Goal: Transaction & Acquisition: Purchase product/service

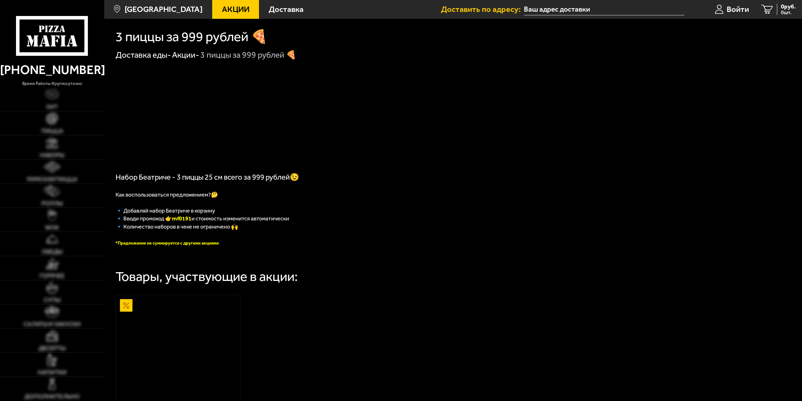
click at [189, 58] on link "Акции -" at bounding box center [185, 55] width 27 height 10
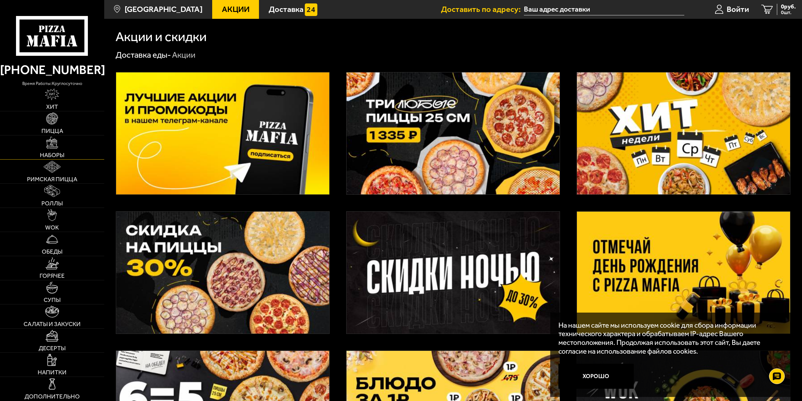
click at [53, 146] on img at bounding box center [52, 143] width 12 height 12
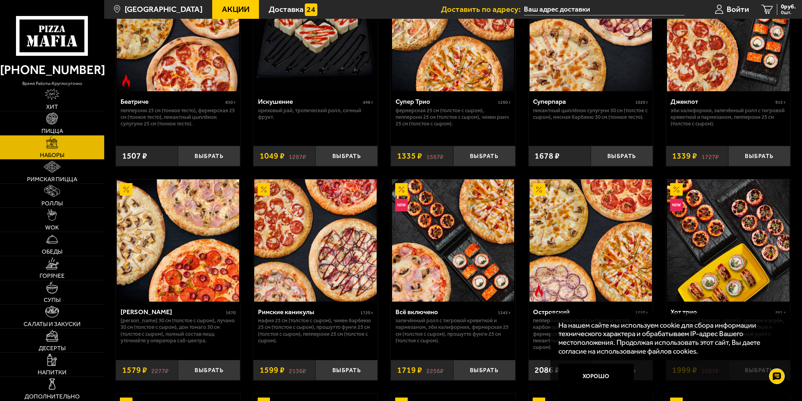
scroll to position [534, 0]
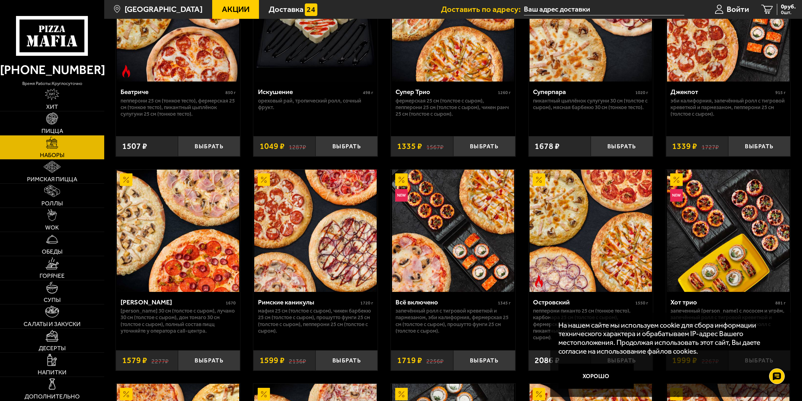
click at [42, 39] on icon at bounding box center [52, 36] width 72 height 40
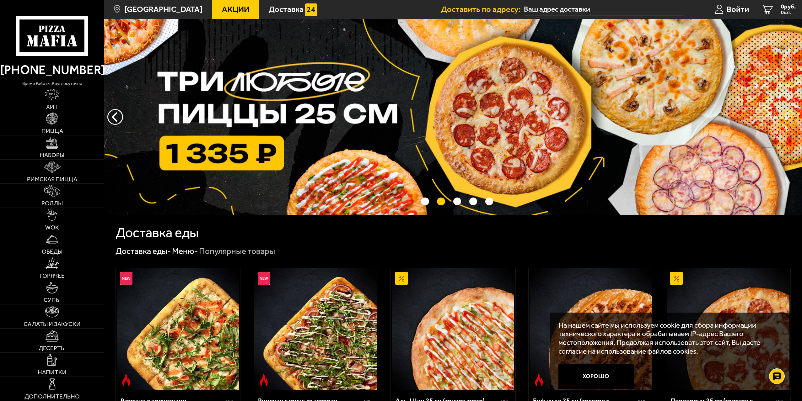
click at [788, 118] on button "предыдущий" at bounding box center [791, 117] width 16 height 16
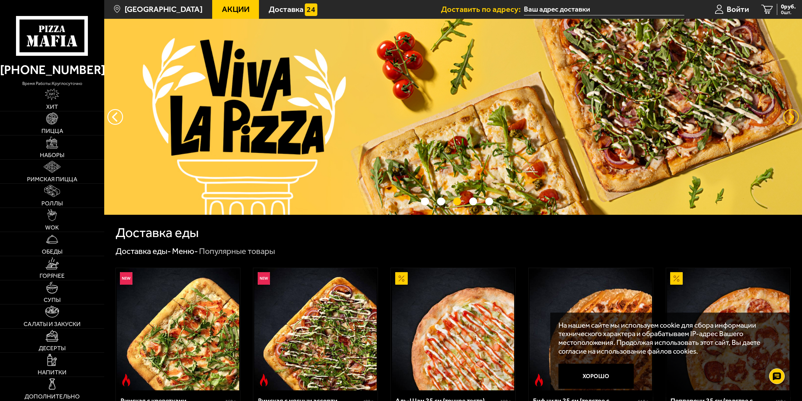
click at [788, 118] on button "предыдущий" at bounding box center [791, 117] width 16 height 16
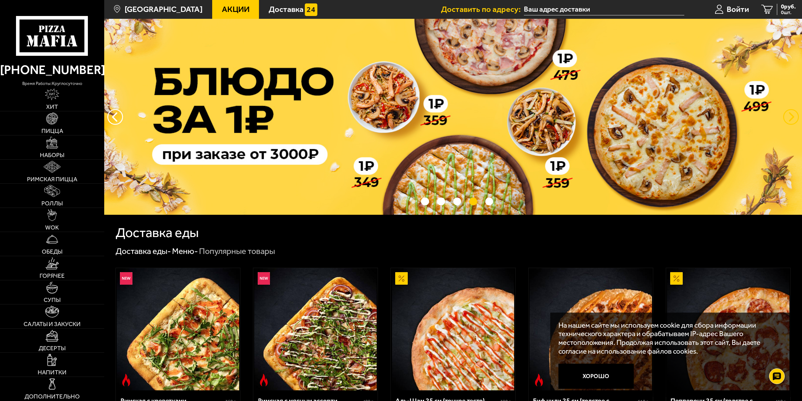
click at [788, 118] on button "предыдущий" at bounding box center [791, 117] width 16 height 16
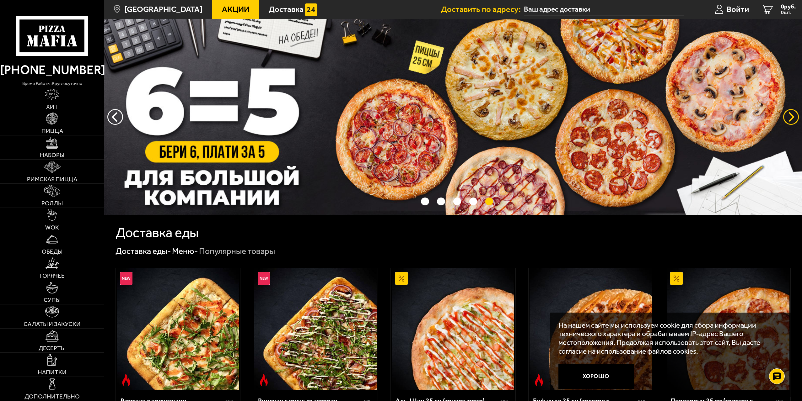
click at [788, 118] on button "предыдущий" at bounding box center [791, 117] width 16 height 16
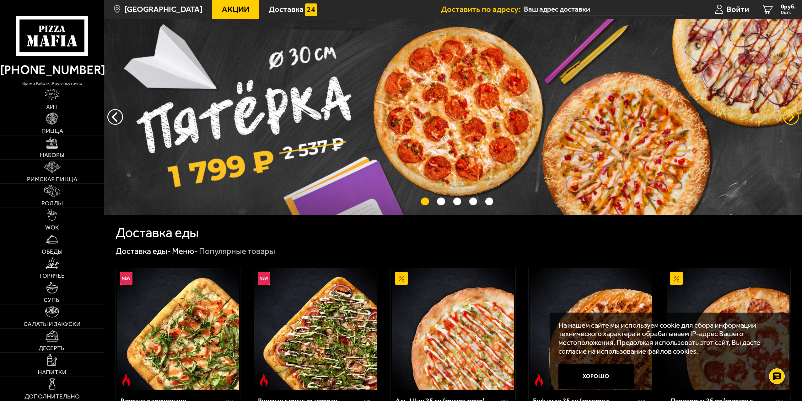
click at [788, 118] on button "предыдущий" at bounding box center [791, 117] width 16 height 16
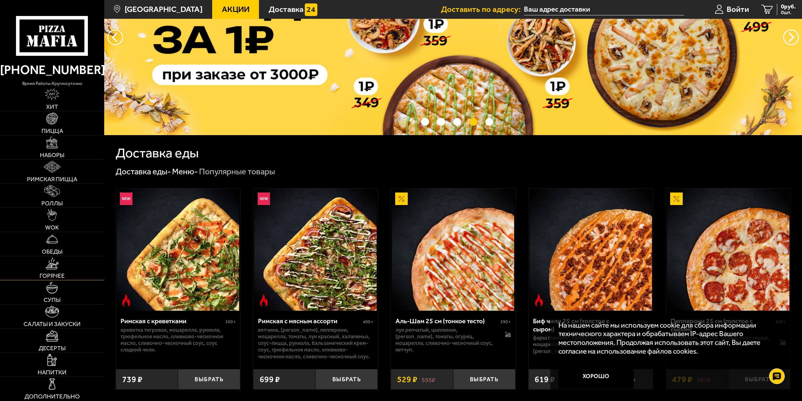
scroll to position [63, 0]
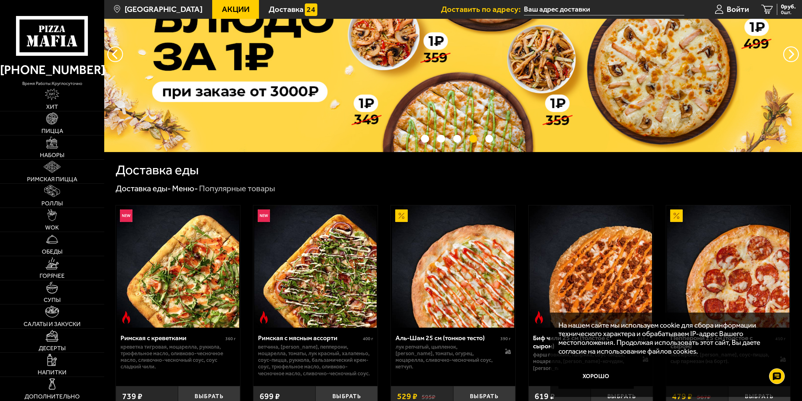
click at [58, 38] on icon at bounding box center [52, 36] width 72 height 40
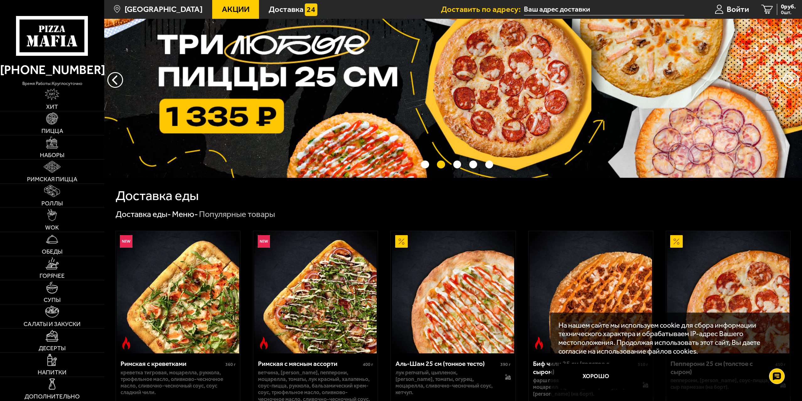
scroll to position [31, 0]
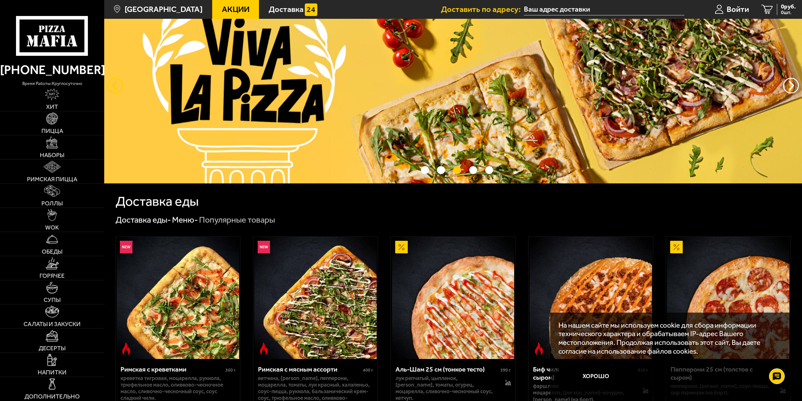
click at [110, 83] on button "следующий" at bounding box center [115, 86] width 16 height 16
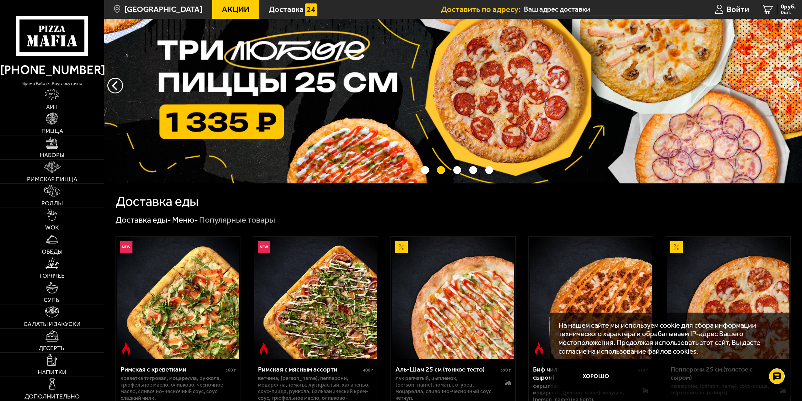
click at [330, 111] on img at bounding box center [453, 85] width 698 height 196
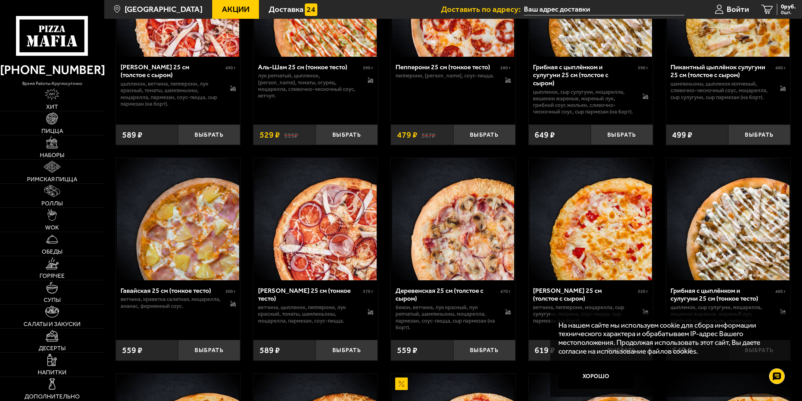
scroll to position [753, 0]
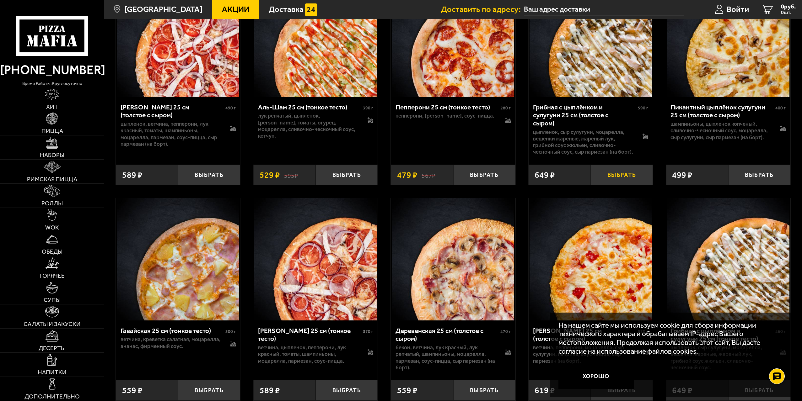
click at [609, 183] on button "Выбрать" at bounding box center [622, 175] width 62 height 20
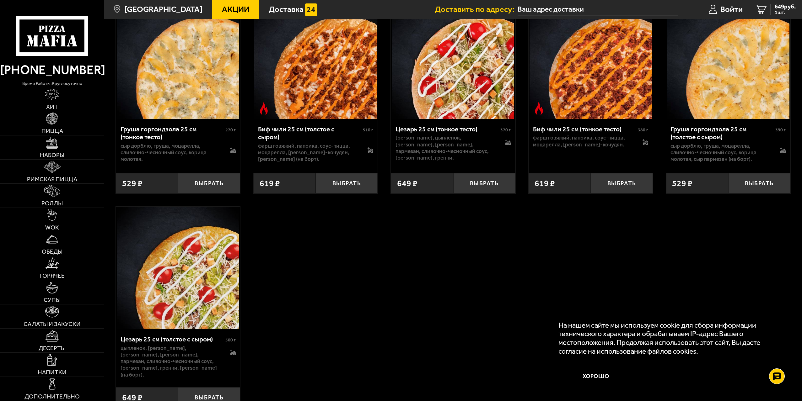
scroll to position [2480, 0]
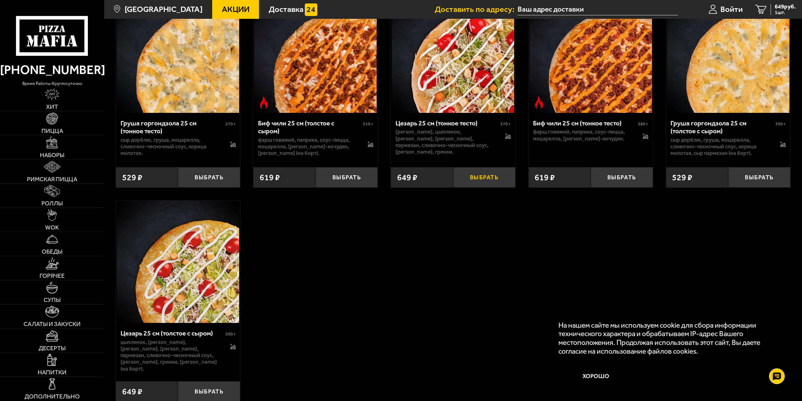
click at [489, 184] on button "Выбрать" at bounding box center [484, 177] width 62 height 20
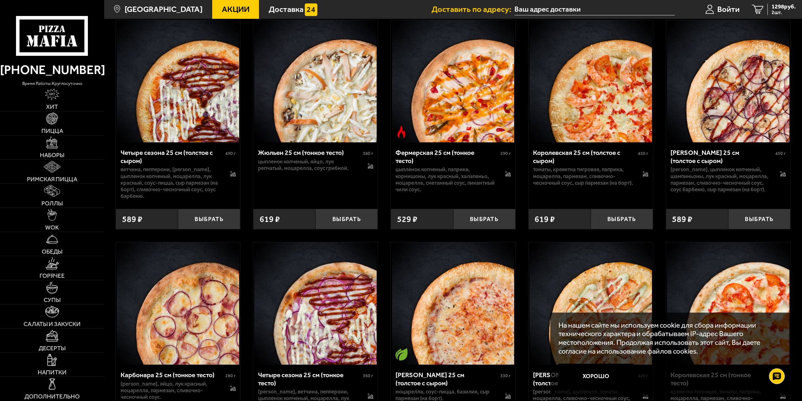
scroll to position [1664, 0]
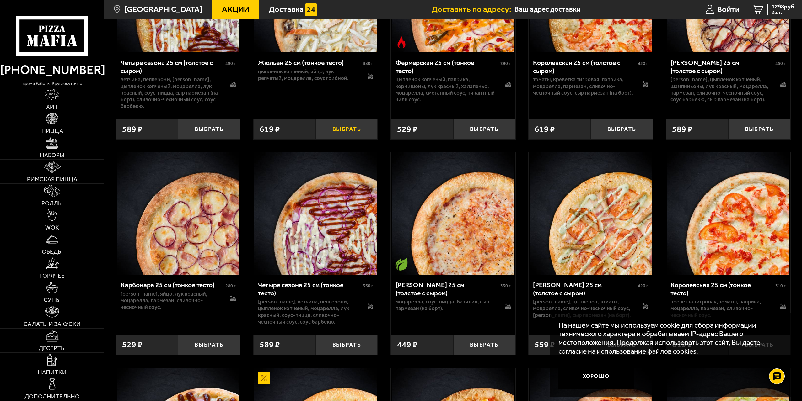
click at [352, 139] on button "Выбрать" at bounding box center [346, 129] width 62 height 20
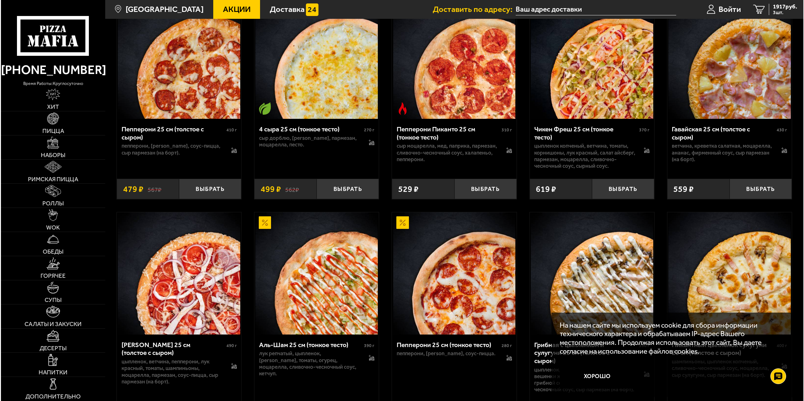
scroll to position [502, 0]
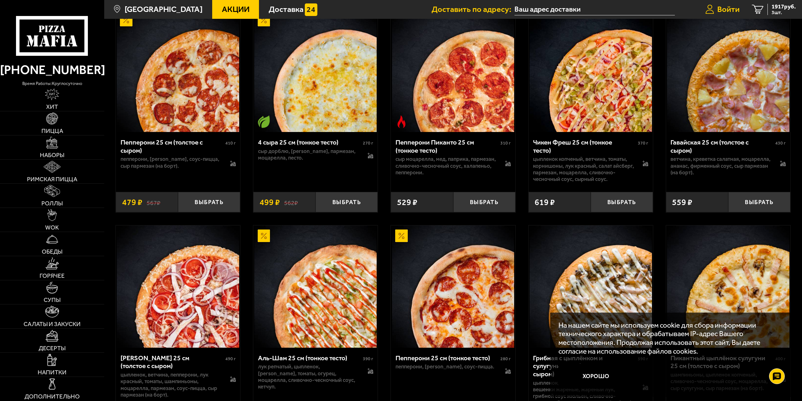
click at [723, 9] on span "Войти" at bounding box center [728, 9] width 22 height 8
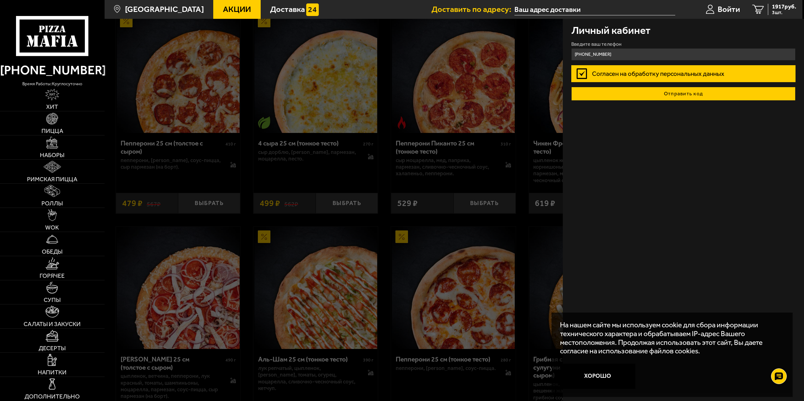
type input "[PHONE_NUMBER]"
click at [647, 92] on button "Отправить код" at bounding box center [683, 94] width 224 height 14
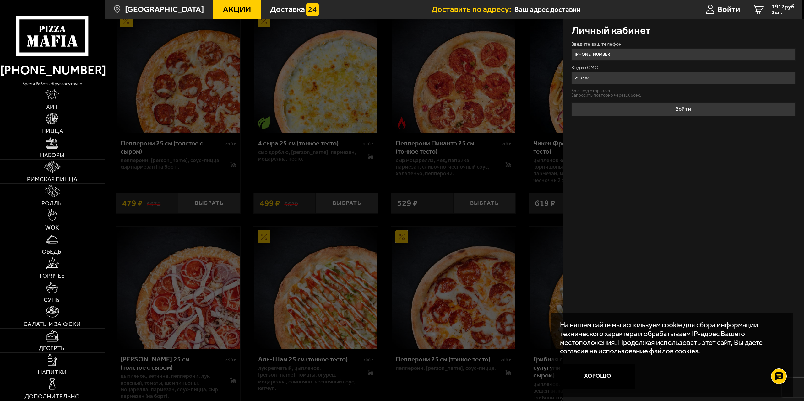
type input "299668"
click at [679, 116] on button "Войти" at bounding box center [683, 109] width 224 height 14
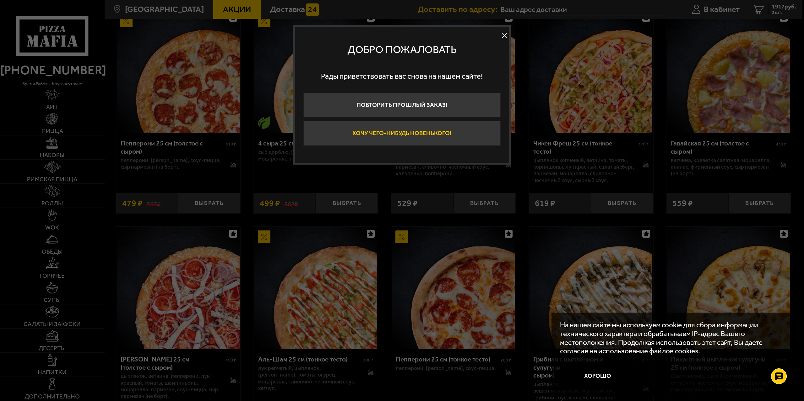
click at [454, 131] on button "Хочу чего-нибудь новенького!" at bounding box center [401, 133] width 197 height 25
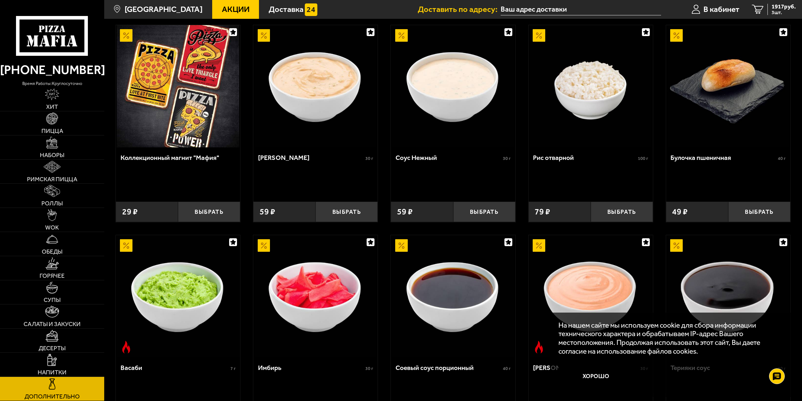
scroll to position [31, 0]
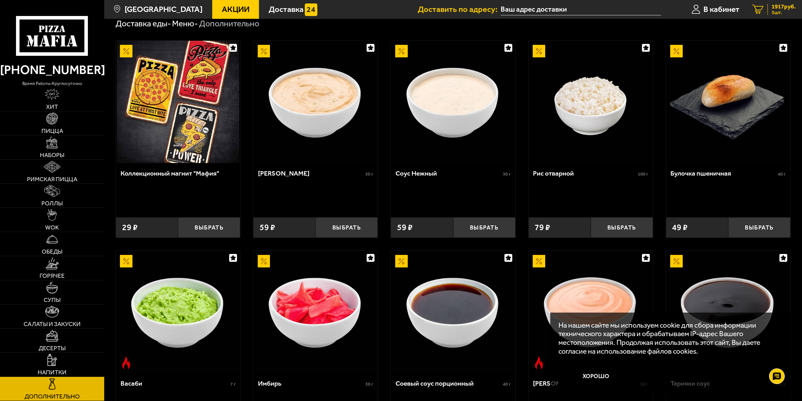
click at [775, 7] on span "1917 руб." at bounding box center [784, 7] width 24 height 6
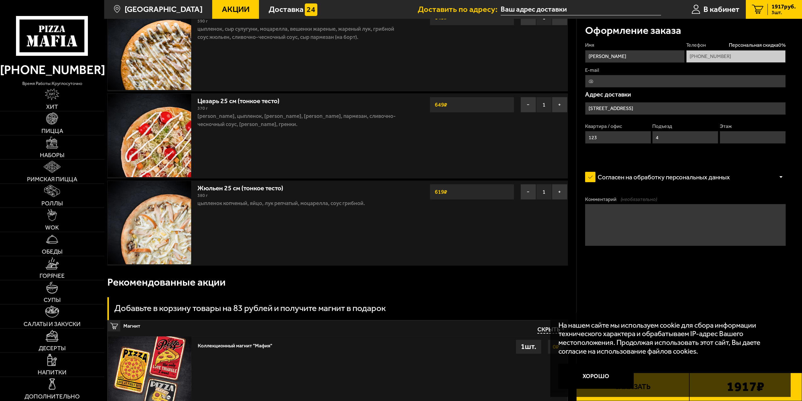
scroll to position [63, 0]
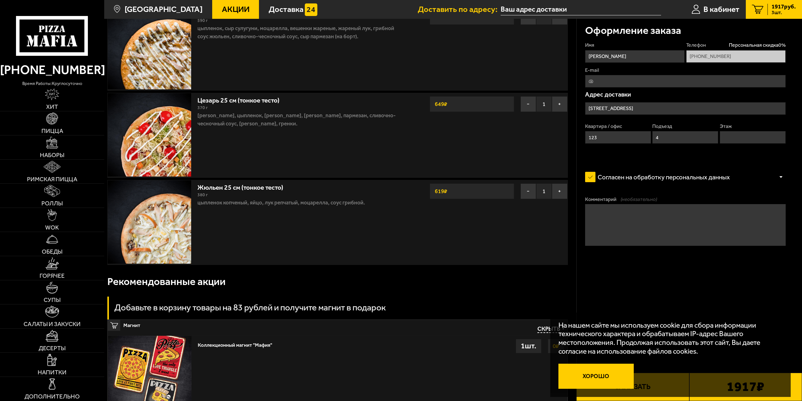
click at [599, 375] on button "Хорошо" at bounding box center [595, 376] width 75 height 25
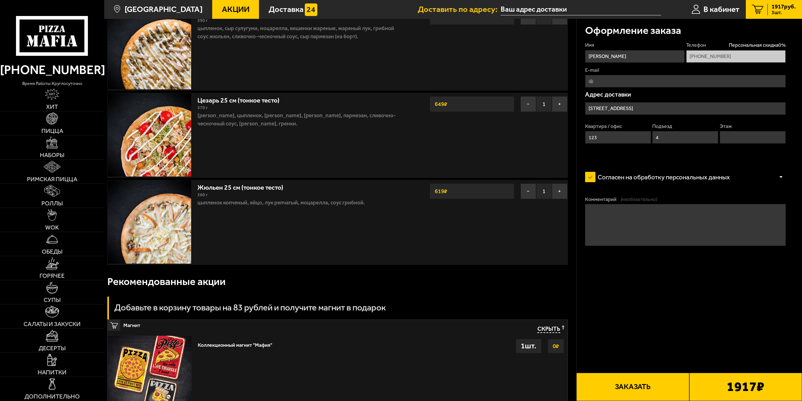
click at [44, 41] on icon at bounding box center [52, 36] width 72 height 40
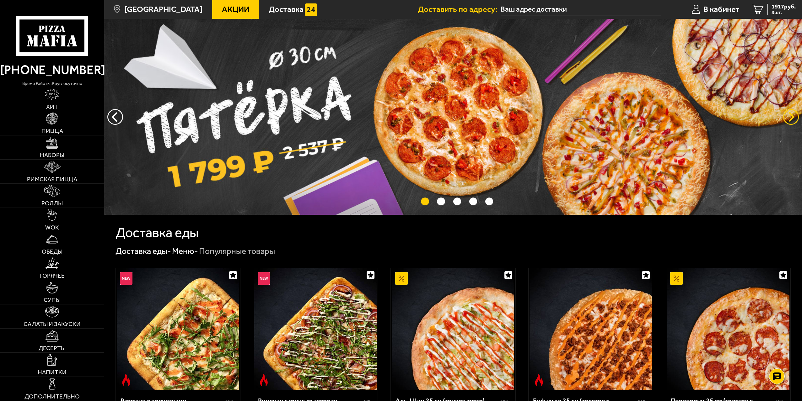
click at [787, 120] on button "предыдущий" at bounding box center [791, 117] width 16 height 16
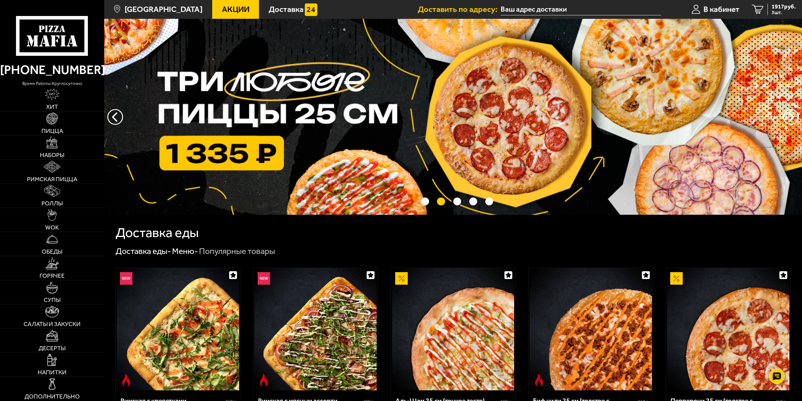
click at [418, 121] on img at bounding box center [453, 117] width 698 height 196
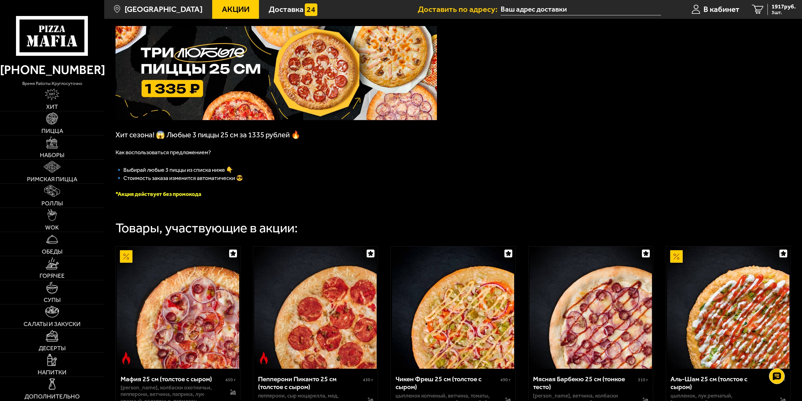
scroll to position [31, 0]
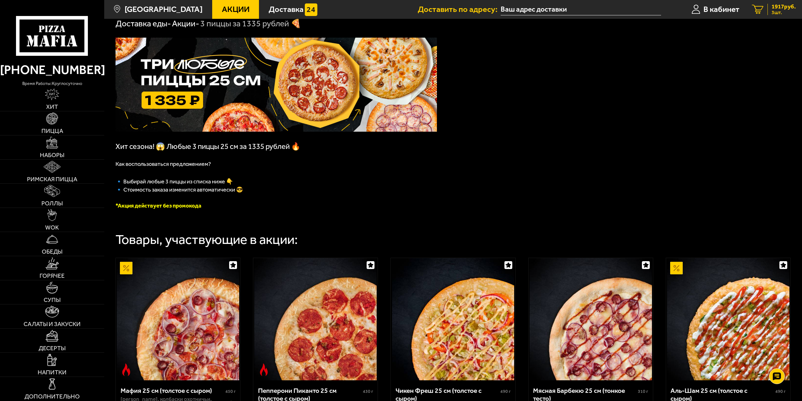
click at [773, 10] on span "3 шт." at bounding box center [784, 12] width 24 height 5
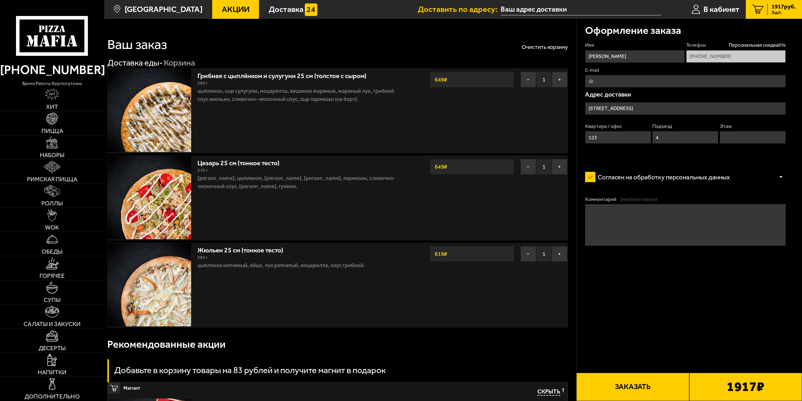
type input "[STREET_ADDRESS]"
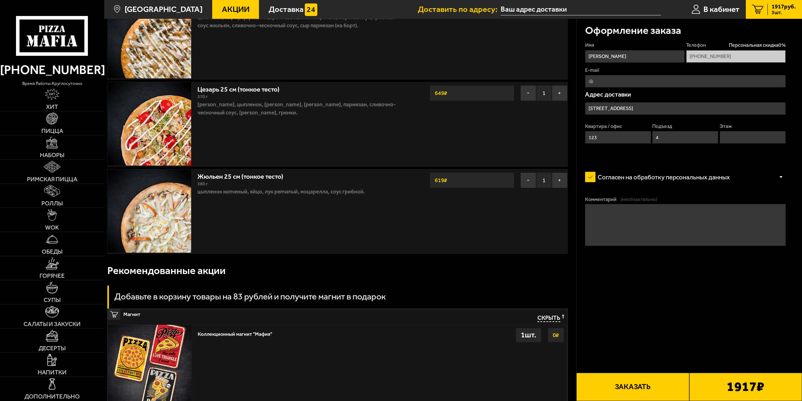
scroll to position [199, 0]
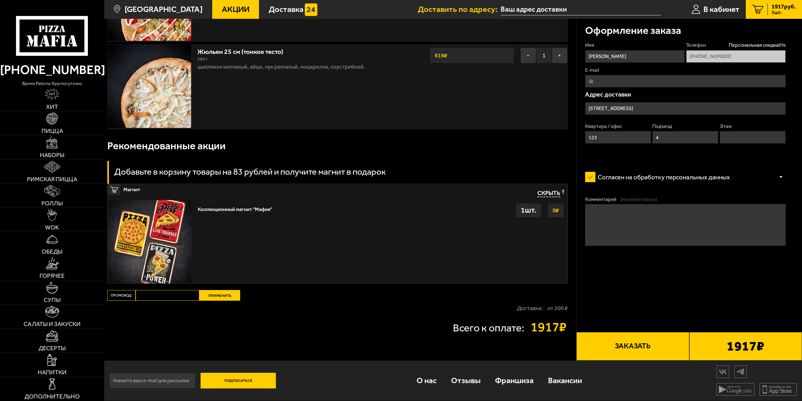
click at [609, 350] on button "Заказать" at bounding box center [632, 346] width 113 height 28
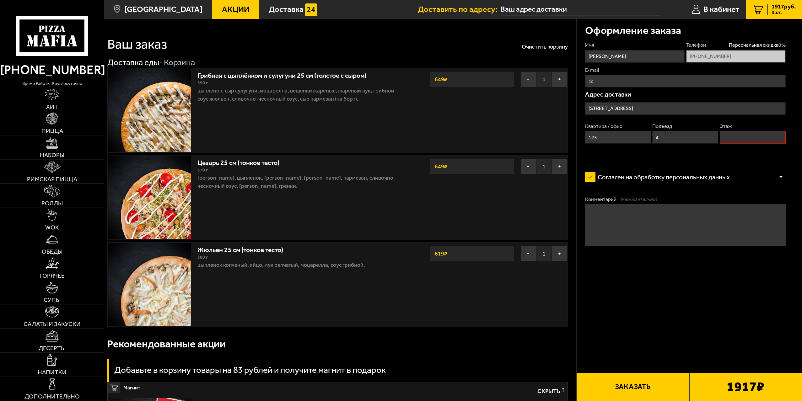
scroll to position [0, 0]
click at [769, 134] on input "Этаж" at bounding box center [753, 137] width 66 height 13
type input "4"
click at [724, 288] on form "Имя [PERSON_NAME] Телефон Персональная скидка 0 % [PHONE_NUMBER] E-mail Адрес д…" at bounding box center [685, 168] width 201 height 253
click at [542, 47] on button "Очистить корзину" at bounding box center [545, 47] width 46 height 6
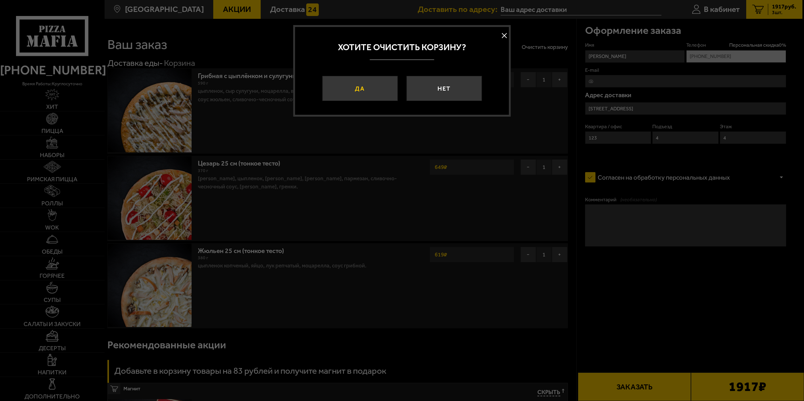
click at [373, 87] on button "Да" at bounding box center [359, 88] width 75 height 25
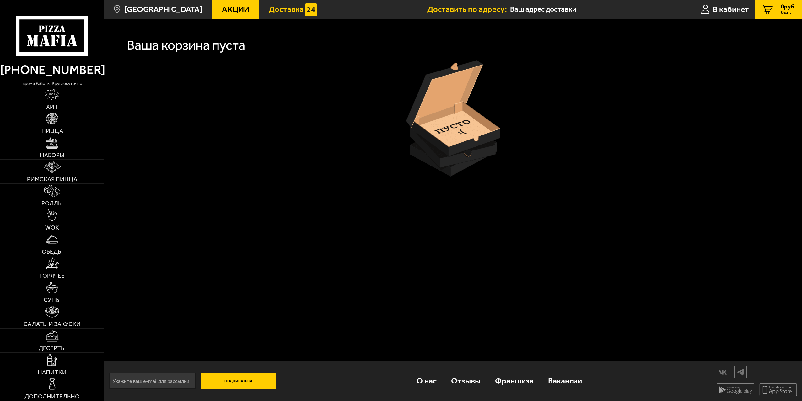
click at [273, 7] on span "Доставка" at bounding box center [286, 9] width 35 height 8
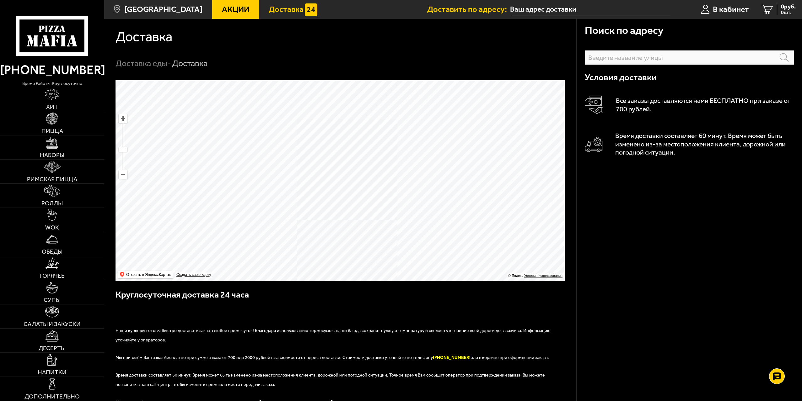
click at [218, 3] on link "Акции" at bounding box center [235, 9] width 47 height 19
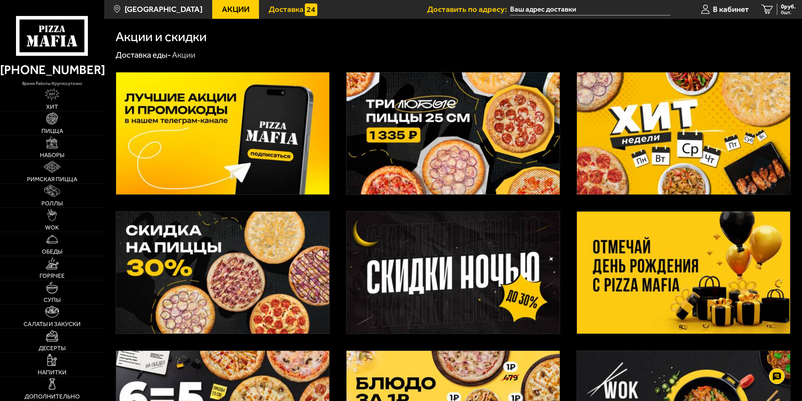
click at [269, 6] on span "Доставка" at bounding box center [286, 9] width 35 height 8
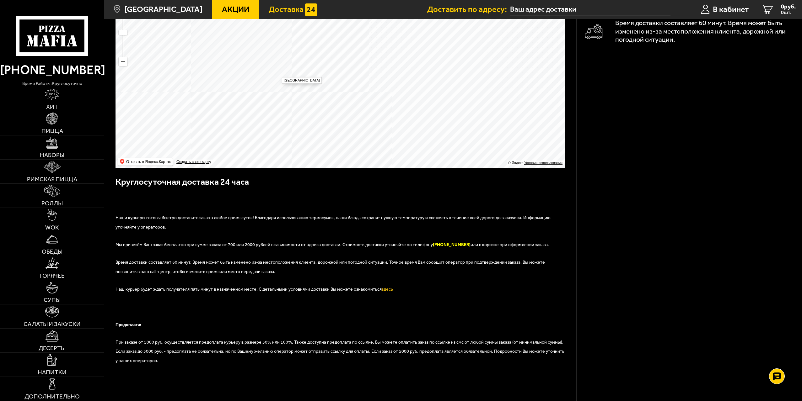
scroll to position [114, 0]
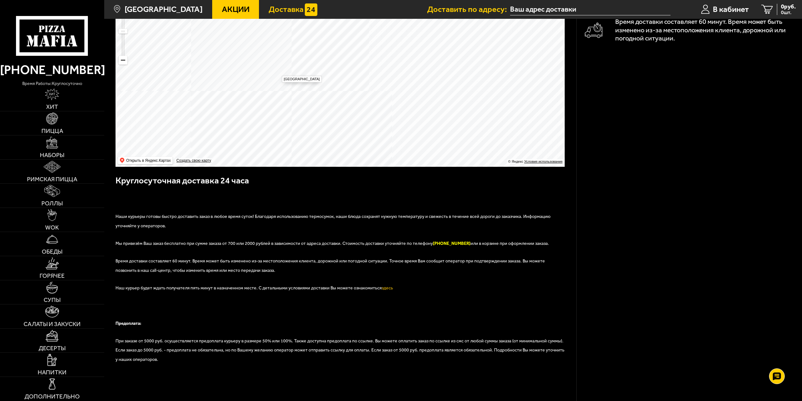
drag, startPoint x: 260, startPoint y: 139, endPoint x: 283, endPoint y: 127, distance: 26.8
click at [222, 7] on span "Акции" at bounding box center [236, 9] width 28 height 8
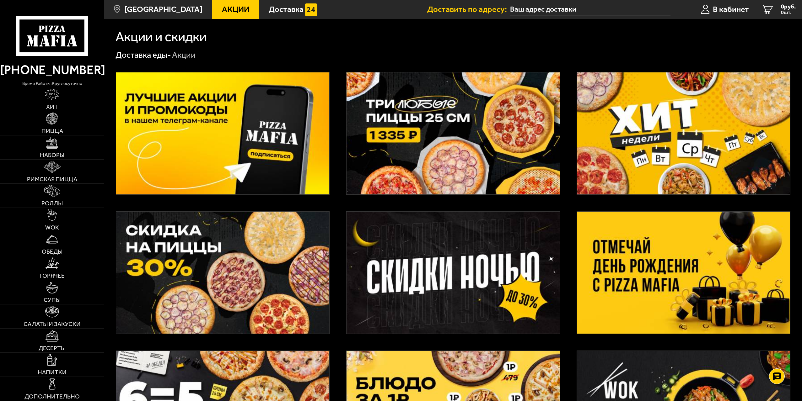
click at [414, 154] on img at bounding box center [453, 134] width 213 height 122
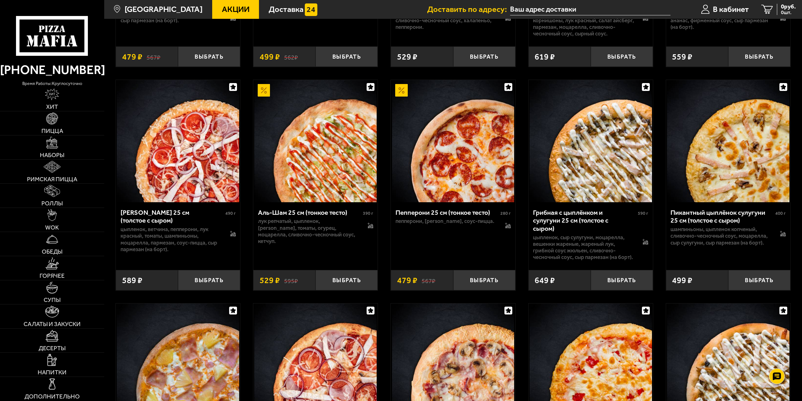
scroll to position [659, 0]
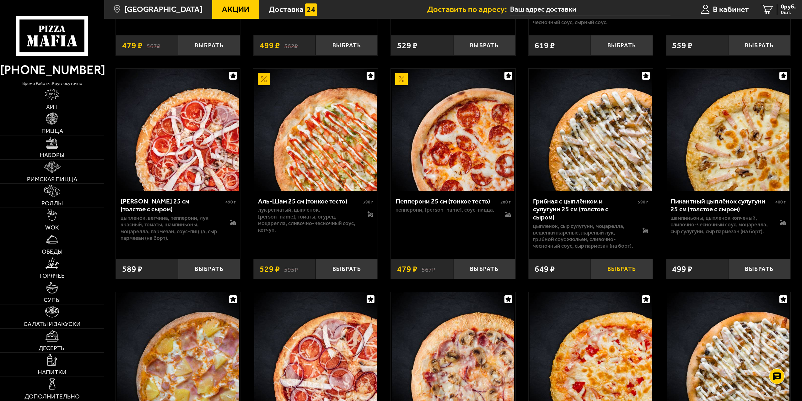
click at [607, 277] on button "Выбрать" at bounding box center [622, 269] width 62 height 20
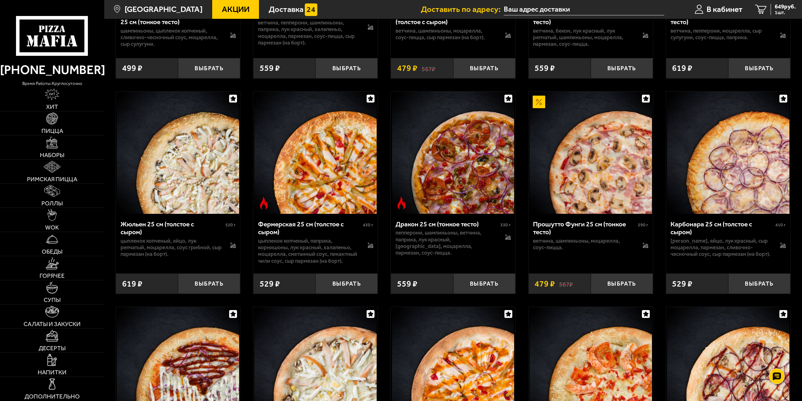
scroll to position [1287, 0]
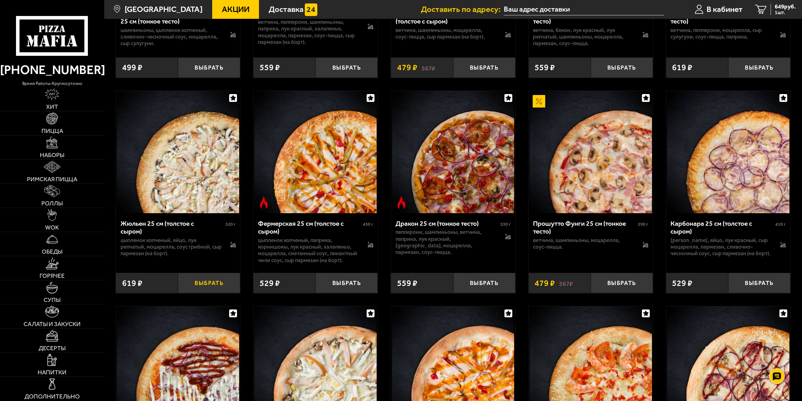
click at [183, 289] on button "Выбрать" at bounding box center [209, 283] width 62 height 20
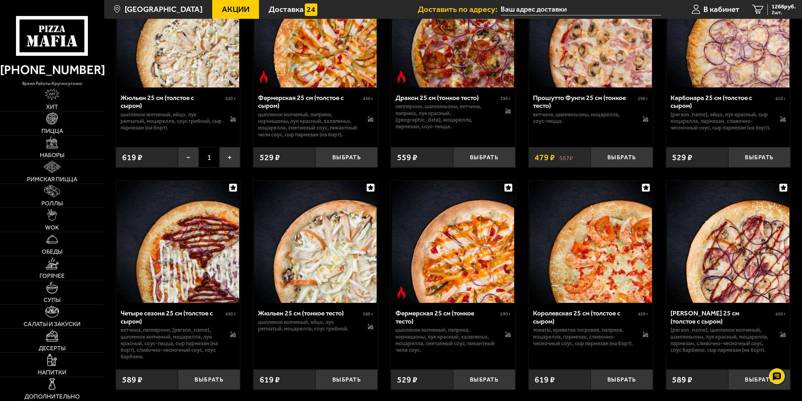
scroll to position [1413, 0]
click at [195, 164] on button "−" at bounding box center [188, 158] width 21 height 20
click at [354, 390] on button "Выбрать" at bounding box center [346, 380] width 62 height 20
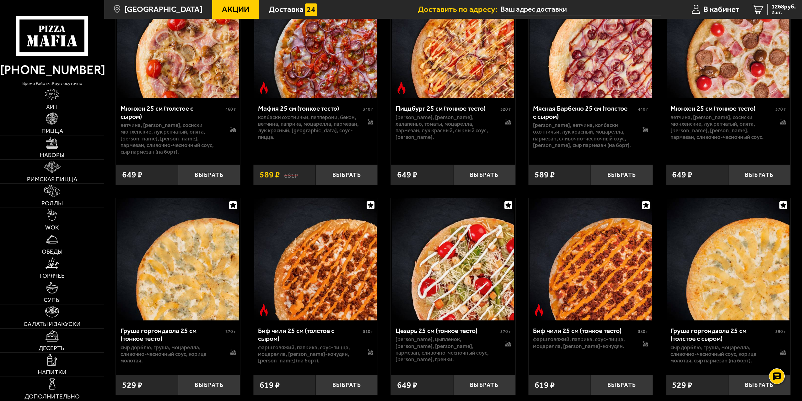
scroll to position [2291, 0]
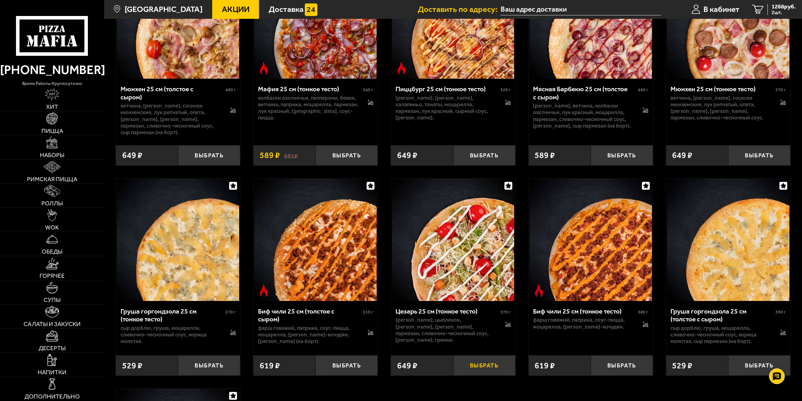
click at [473, 372] on button "Выбрать" at bounding box center [484, 366] width 62 height 20
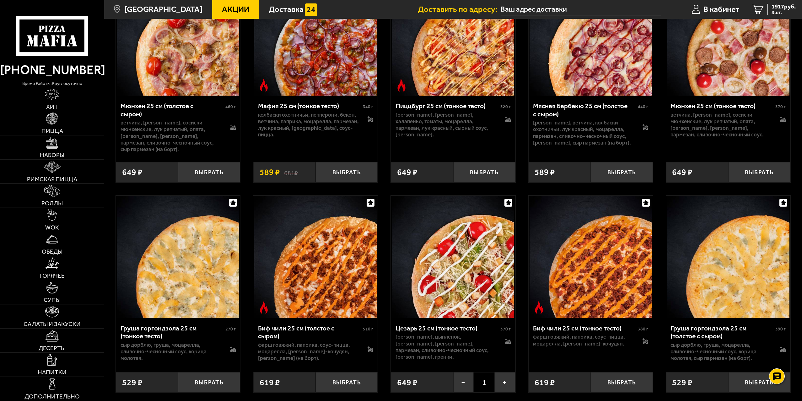
scroll to position [2260, 0]
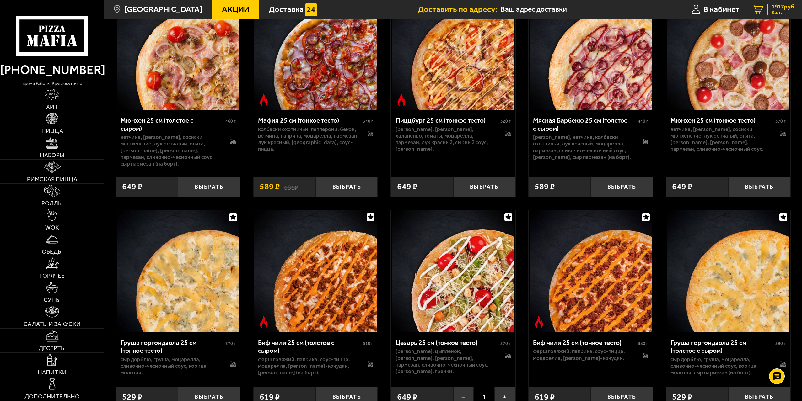
click at [772, 2] on link "3 1917 руб. 3 шт." at bounding box center [774, 9] width 56 height 19
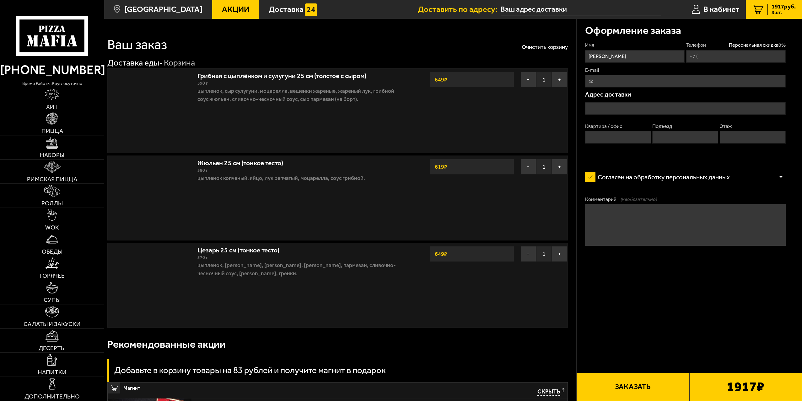
type input "[PHONE_NUMBER]"
type input "[STREET_ADDRESS]"
type input "123"
type input "4"
type input "[STREET_ADDRESS]"
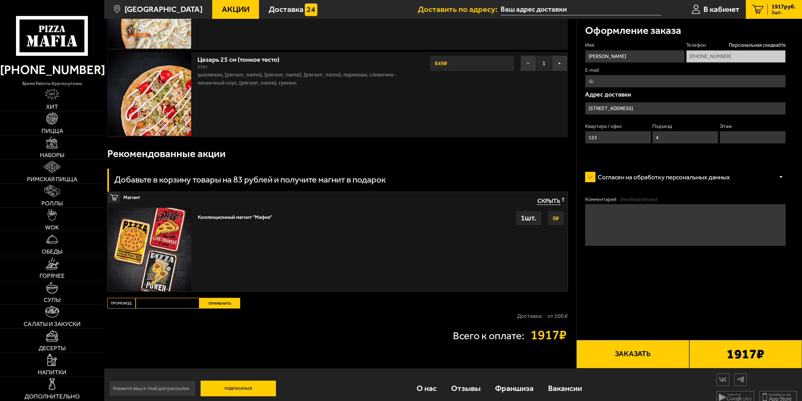
scroll to position [137, 0]
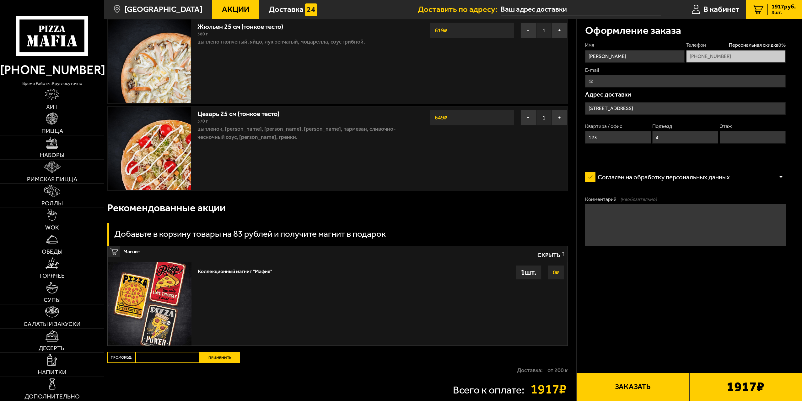
click at [736, 143] on input "Этаж" at bounding box center [753, 137] width 66 height 13
type input "4"
click at [652, 391] on button "Заказать" at bounding box center [632, 387] width 113 height 28
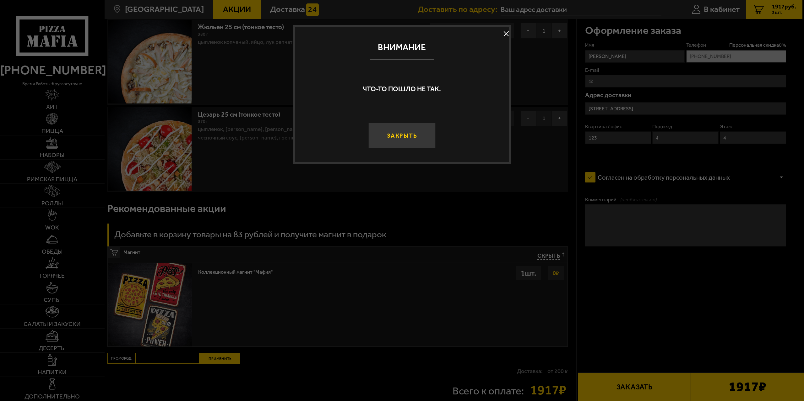
click at [396, 124] on button "Закрыть" at bounding box center [401, 135] width 67 height 25
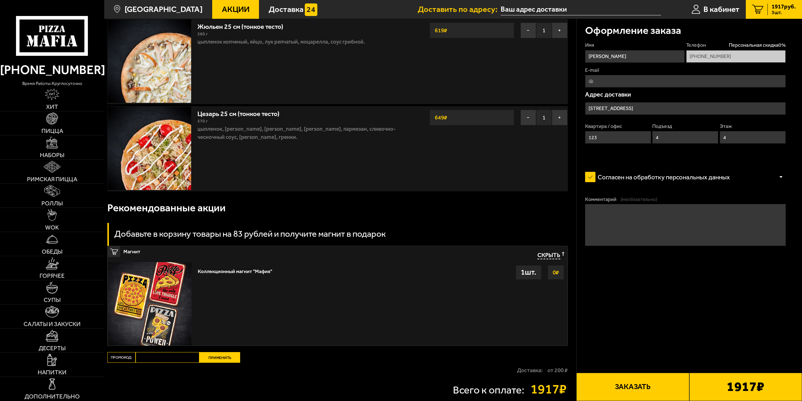
click at [651, 387] on button "Заказать" at bounding box center [632, 387] width 113 height 28
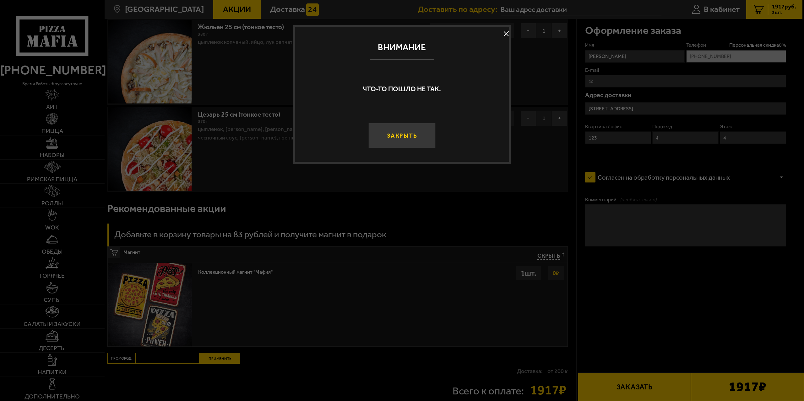
click at [392, 134] on button "Закрыть" at bounding box center [401, 135] width 67 height 25
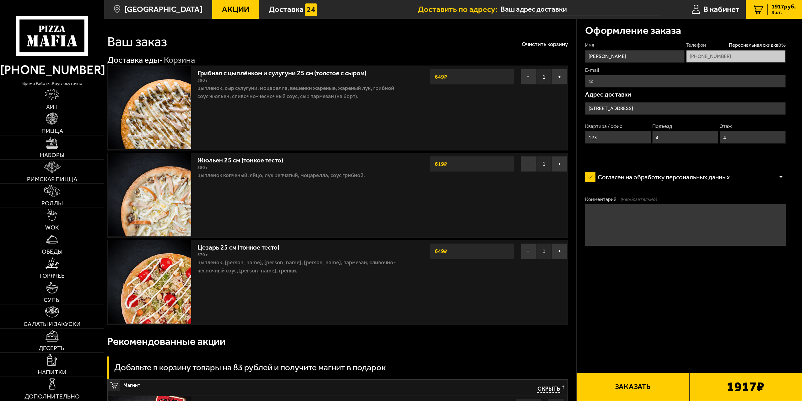
scroll to position [0, 0]
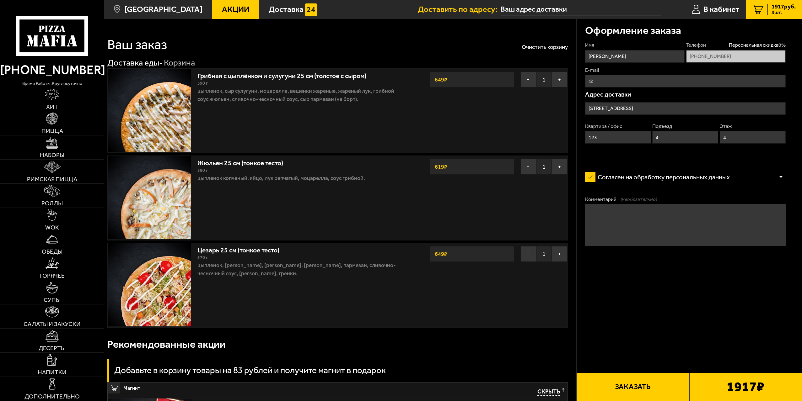
click at [764, 7] on link "3 1917 руб. 3 шт." at bounding box center [774, 9] width 56 height 19
click at [645, 392] on button "Заказать" at bounding box center [632, 387] width 113 height 28
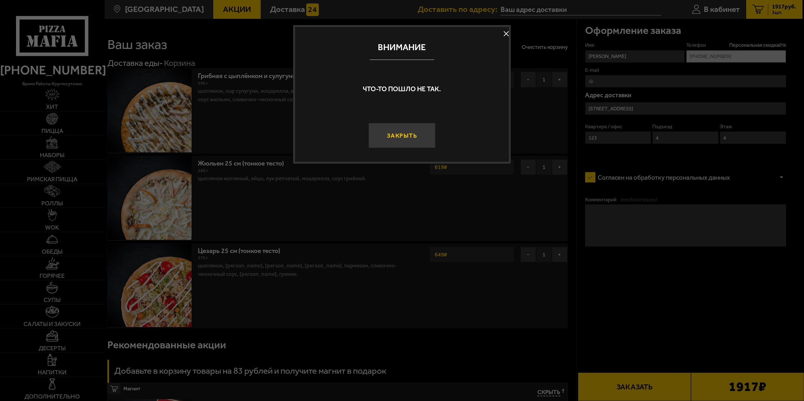
click at [413, 136] on button "Закрыть" at bounding box center [401, 135] width 67 height 25
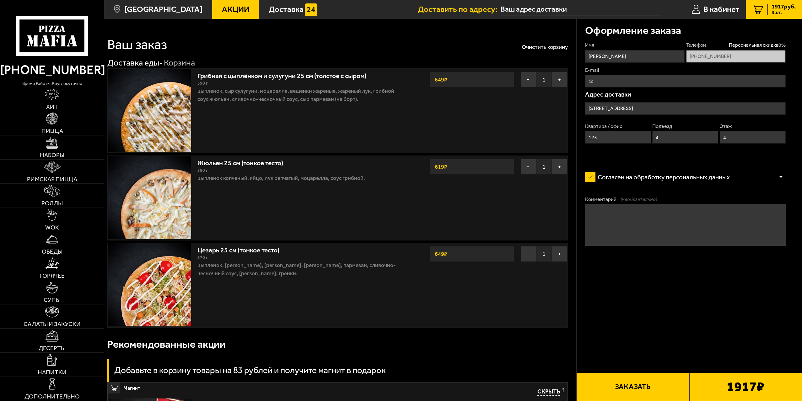
click at [664, 31] on h3 "Оформление заказа" at bounding box center [633, 30] width 96 height 10
click at [701, 6] on link "В кабинет" at bounding box center [715, 9] width 61 height 19
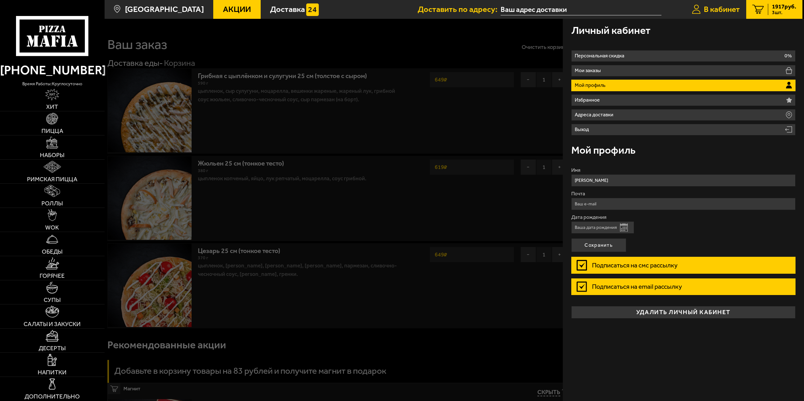
type input "[STREET_ADDRESS]"
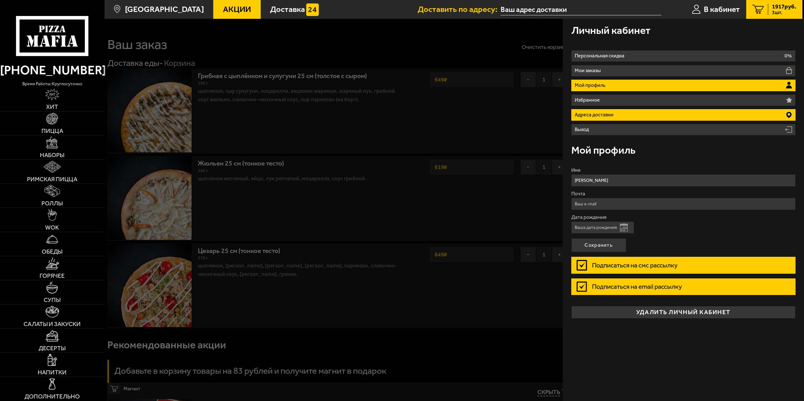
click at [655, 113] on li "Адреса доставки" at bounding box center [683, 115] width 224 height 12
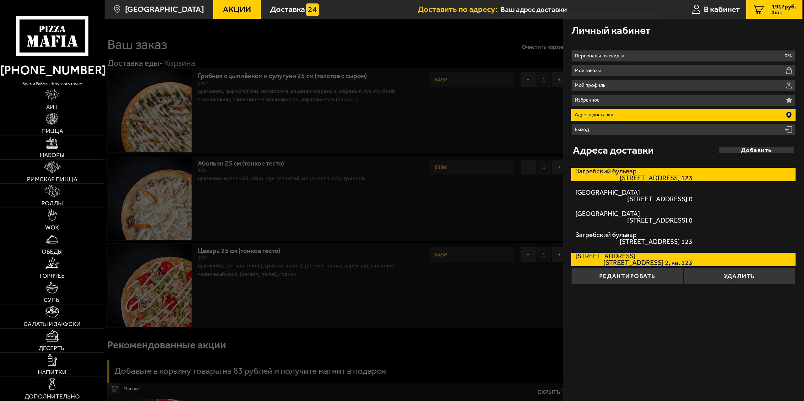
click at [643, 179] on span "[STREET_ADDRESS] 123" at bounding box center [633, 178] width 117 height 7
click at [0, 0] on input "[STREET_ADDRESS] 123" at bounding box center [0, 0] width 0 height 0
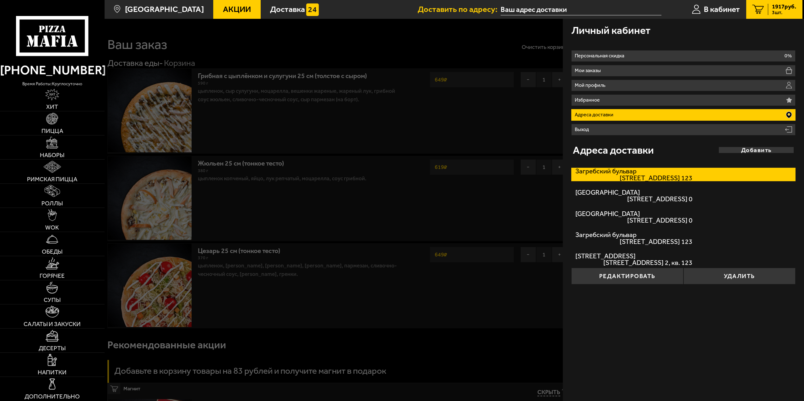
type input "[STREET_ADDRESS]"
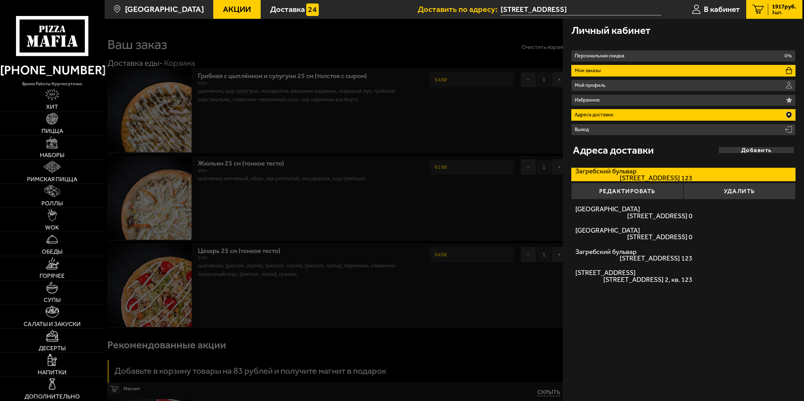
click at [632, 69] on li "Мои заказы" at bounding box center [683, 71] width 224 height 12
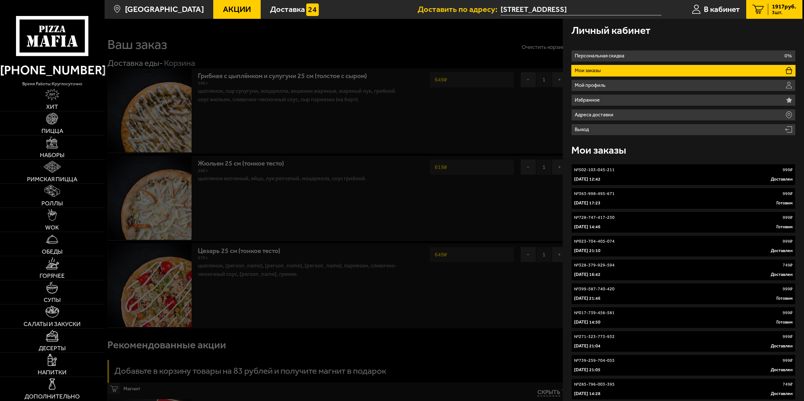
click at [630, 178] on div "[DATE] 12:42 Доставлен" at bounding box center [683, 179] width 219 height 6
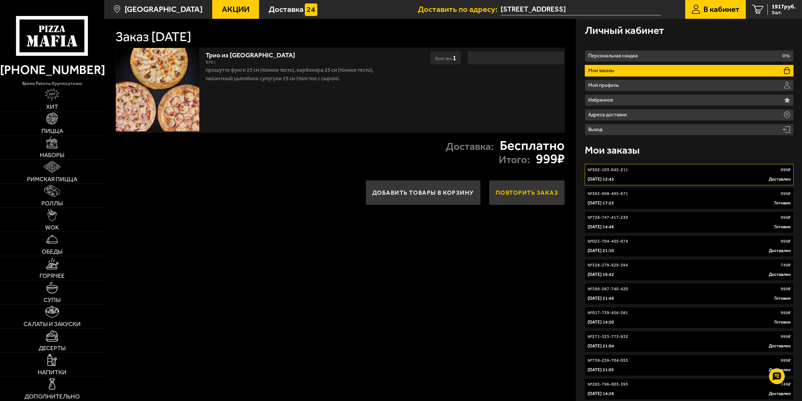
click at [515, 196] on button "Повторить заказ" at bounding box center [527, 192] width 76 height 25
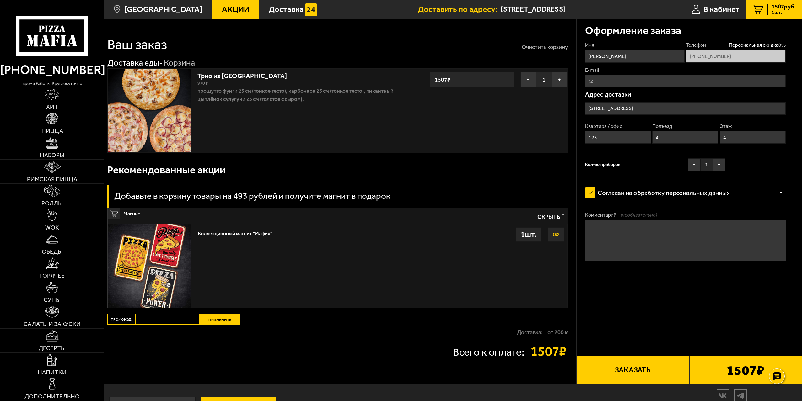
click at [541, 46] on button "Очистить корзину" at bounding box center [545, 47] width 46 height 6
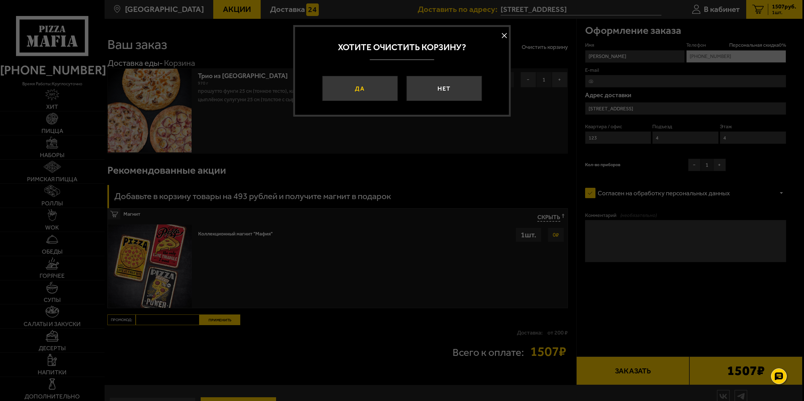
click at [375, 87] on button "Да" at bounding box center [359, 88] width 75 height 25
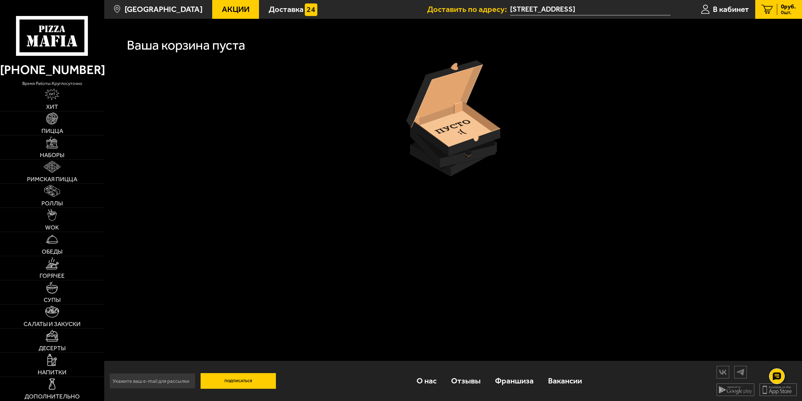
click at [781, 10] on span "0 шт." at bounding box center [788, 12] width 15 height 5
click at [725, 11] on span "В кабинет" at bounding box center [731, 9] width 36 height 8
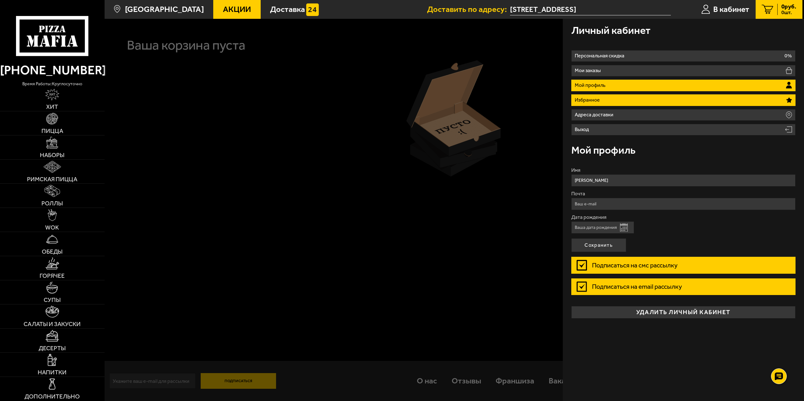
click at [592, 102] on p "Избранное" at bounding box center [587, 100] width 27 height 5
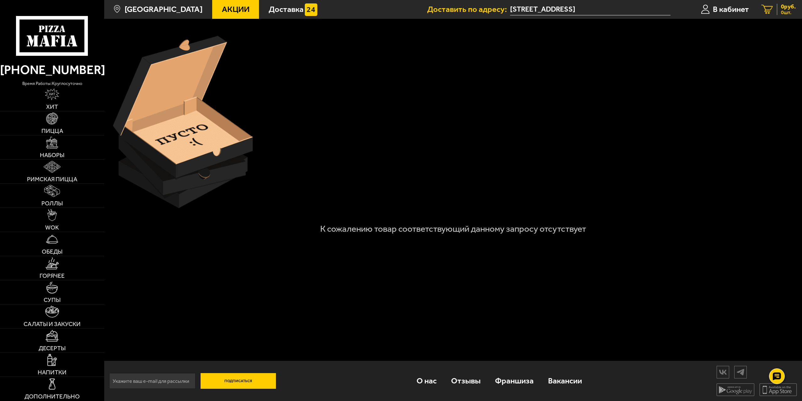
click at [778, 5] on div "0 руб. 0 шт." at bounding box center [786, 10] width 19 height 12
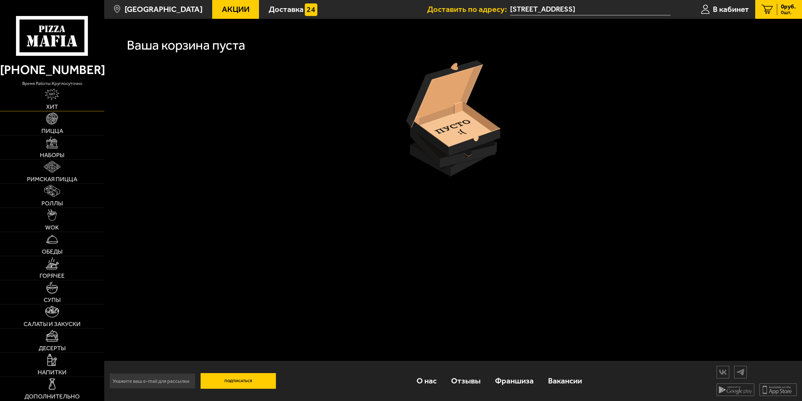
click at [50, 98] on img at bounding box center [52, 95] width 14 height 12
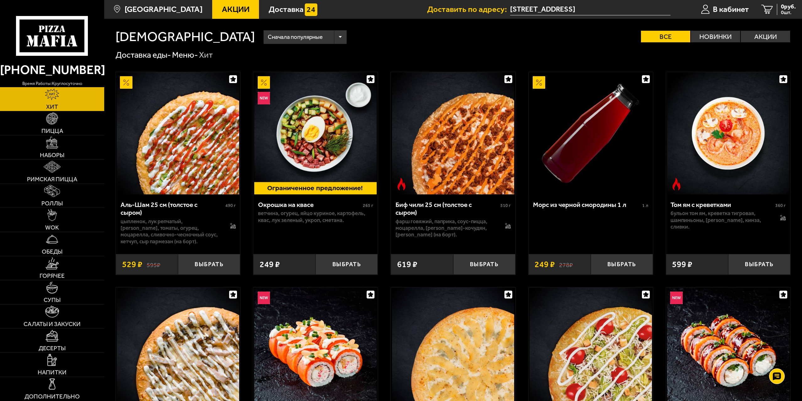
click at [223, 9] on span "Акции" at bounding box center [236, 9] width 28 height 8
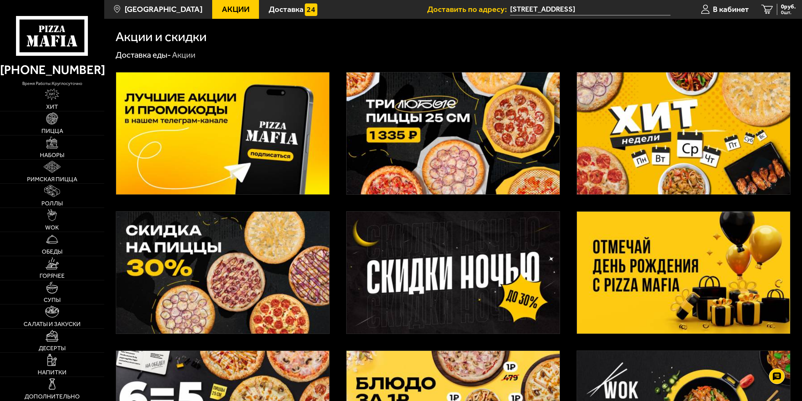
click at [454, 157] on img at bounding box center [453, 134] width 213 height 122
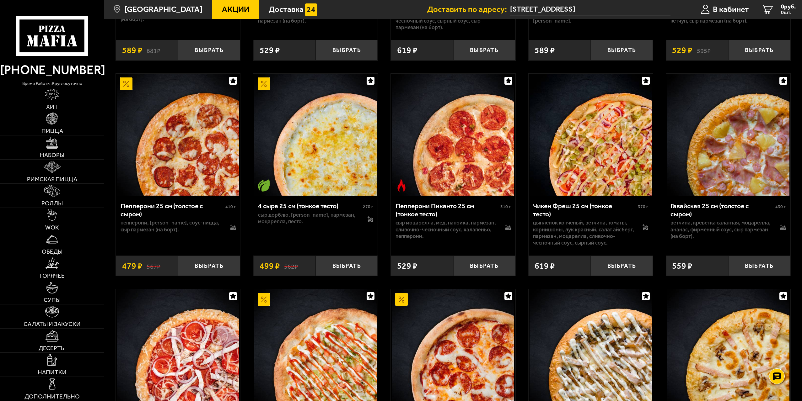
scroll to position [439, 0]
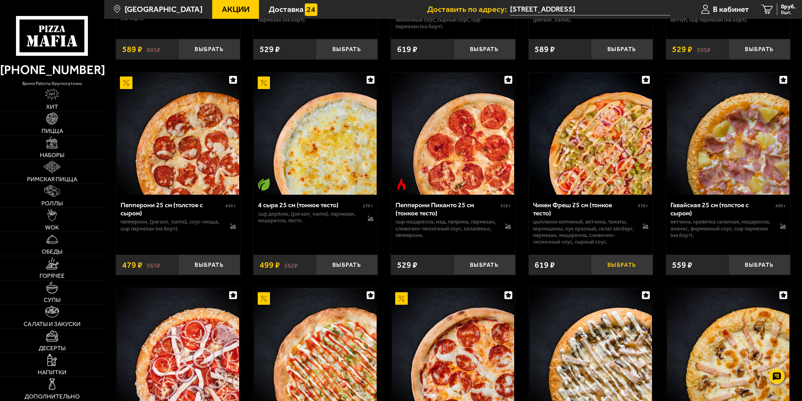
click at [609, 273] on button "Выбрать" at bounding box center [622, 265] width 62 height 20
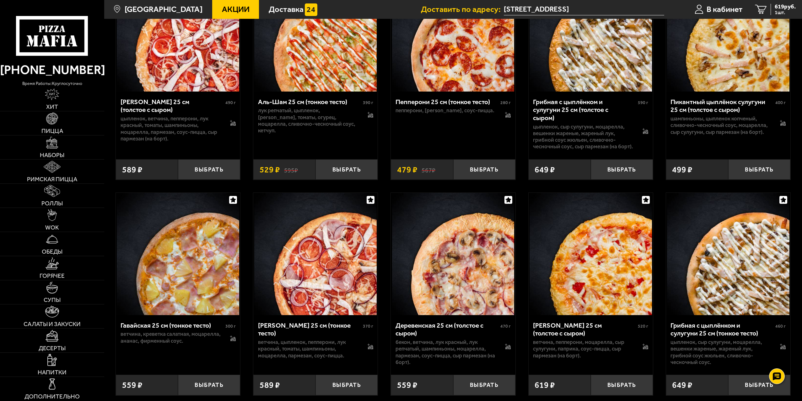
scroll to position [785, 0]
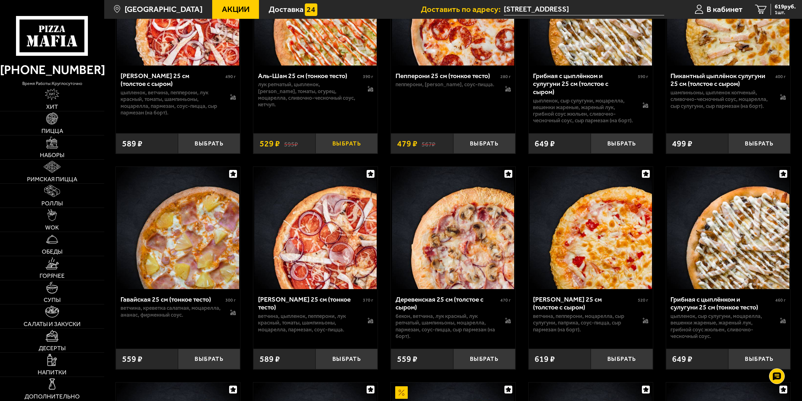
click at [343, 154] on button "Выбрать" at bounding box center [346, 143] width 62 height 20
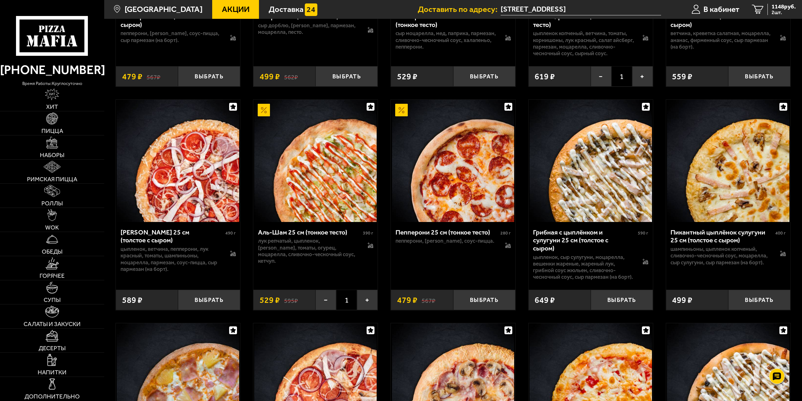
scroll to position [628, 0]
click at [625, 309] on button "Выбрать" at bounding box center [622, 300] width 62 height 20
click at [780, 10] on span "3 шт." at bounding box center [784, 12] width 24 height 5
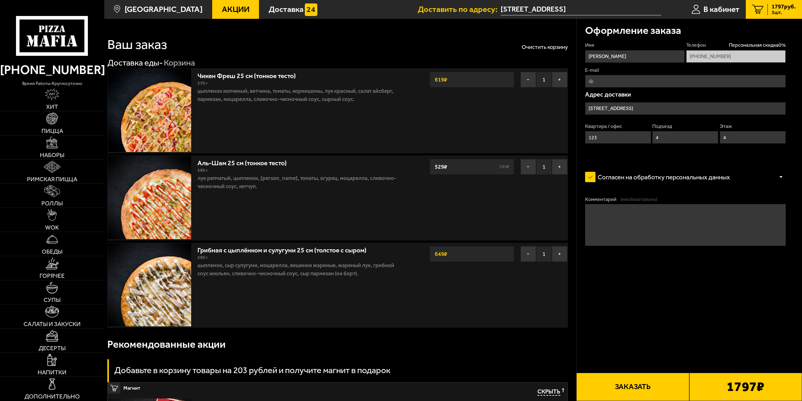
click at [643, 389] on button "Заказать" at bounding box center [632, 387] width 113 height 28
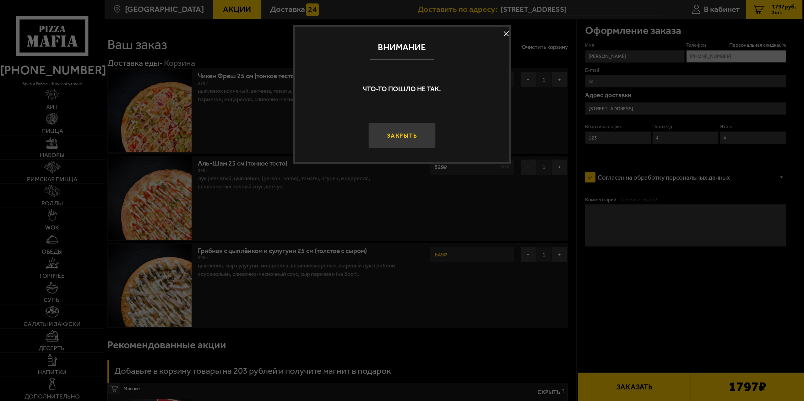
click at [395, 129] on button "Закрыть" at bounding box center [401, 135] width 67 height 25
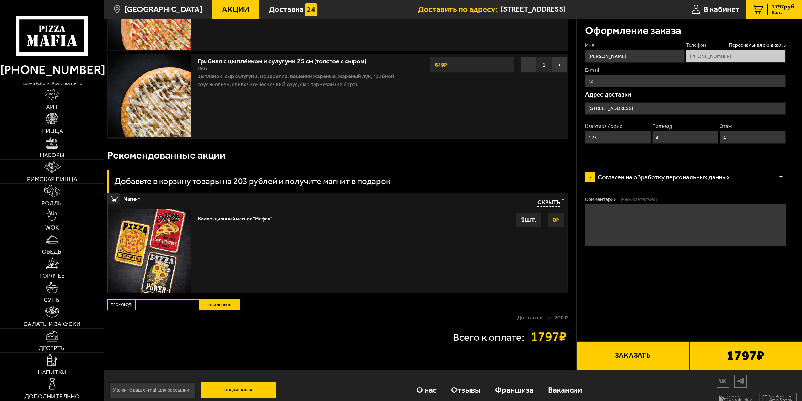
scroll to position [199, 0]
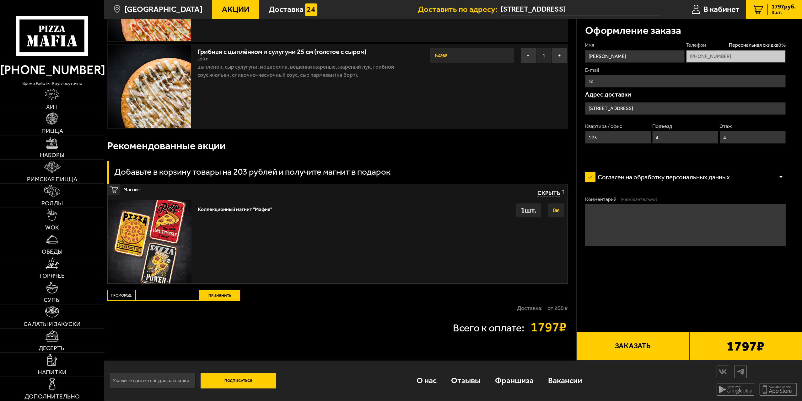
click at [653, 348] on button "Заказать" at bounding box center [632, 346] width 113 height 28
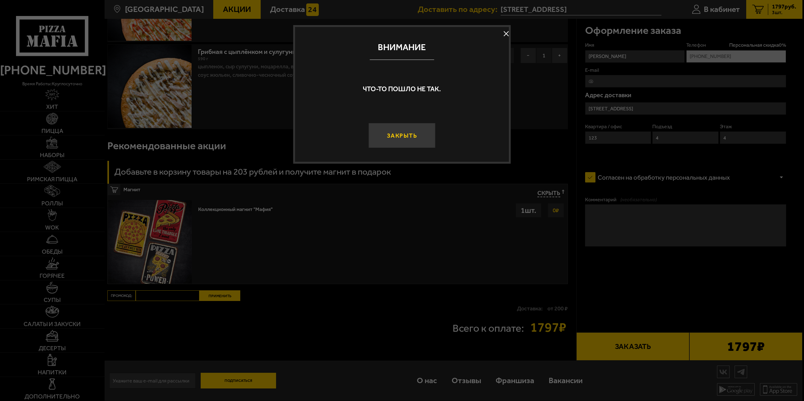
click at [396, 140] on button "Закрыть" at bounding box center [401, 135] width 67 height 25
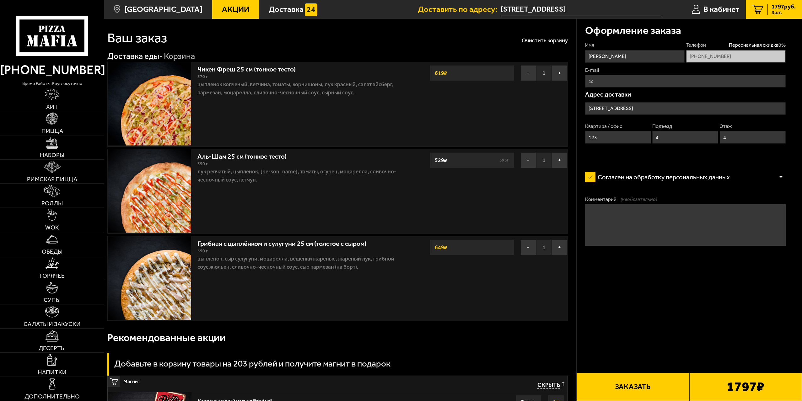
scroll to position [0, 0]
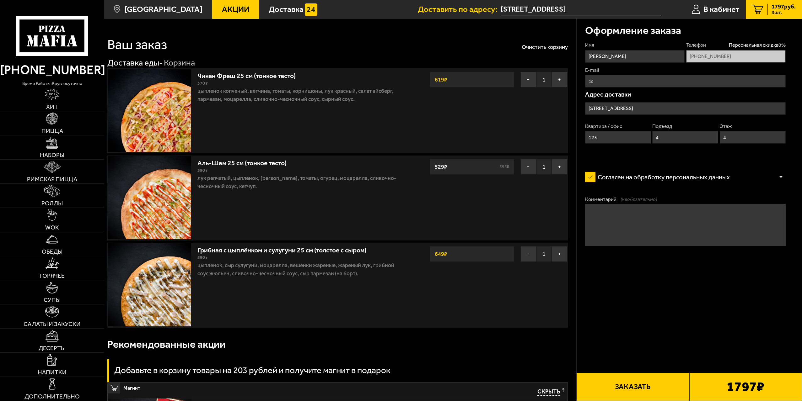
click at [606, 9] on input "[STREET_ADDRESS]" at bounding box center [581, 10] width 160 height 12
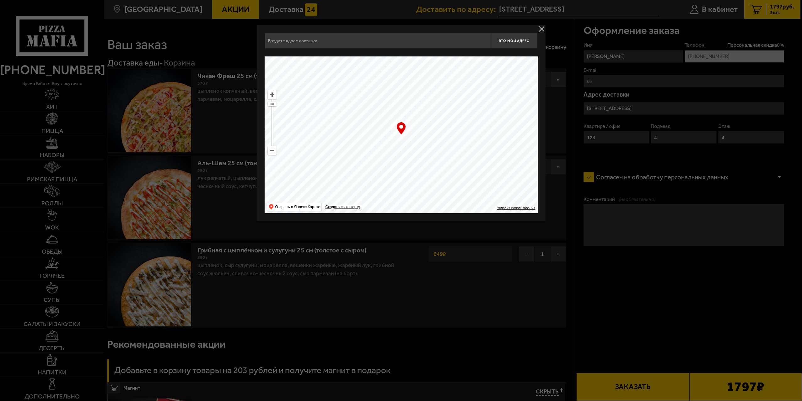
type input "[STREET_ADDRESS]"
click at [404, 137] on ymaps at bounding box center [401, 135] width 273 height 157
click at [516, 39] on span "Это мой адрес" at bounding box center [515, 41] width 30 height 4
click at [541, 29] on button "delivery type" at bounding box center [542, 29] width 8 height 8
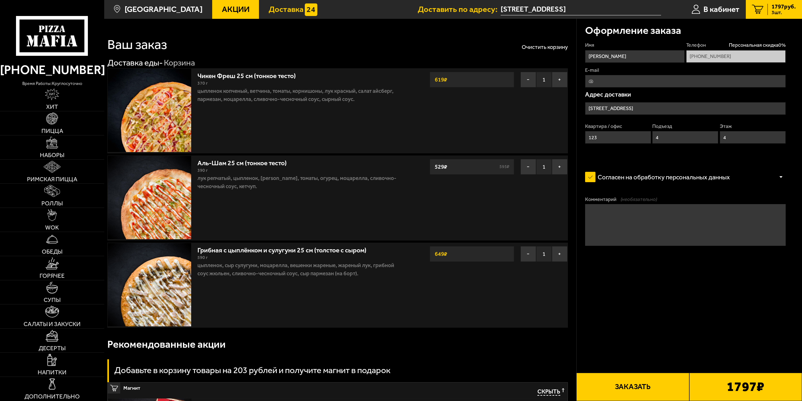
click at [275, 6] on span "Доставка" at bounding box center [286, 9] width 35 height 8
